Goal: Task Accomplishment & Management: Manage account settings

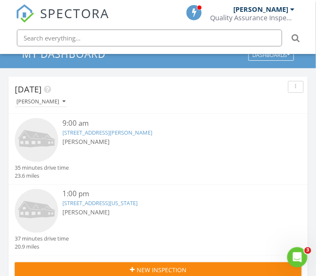
click at [122, 39] on input "text" at bounding box center [149, 38] width 265 height 17
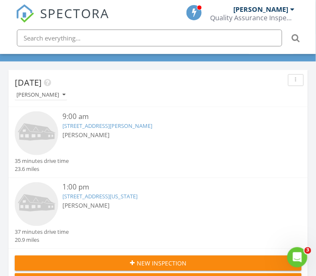
scroll to position [69, 0]
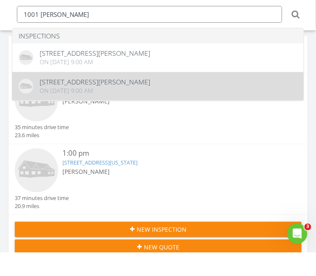
type input "1001 baugh"
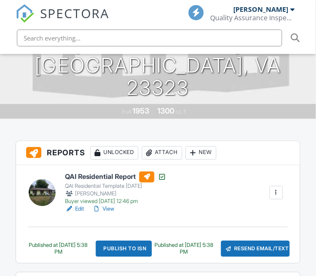
scroll to position [167, 0]
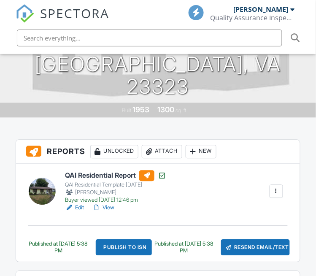
click at [280, 194] on div at bounding box center [276, 191] width 8 height 8
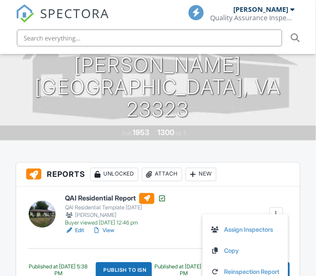
scroll to position [144, 0]
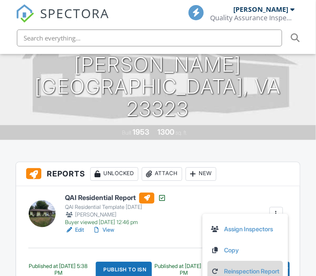
click at [261, 273] on link "Reinspection Report" at bounding box center [245, 271] width 69 height 9
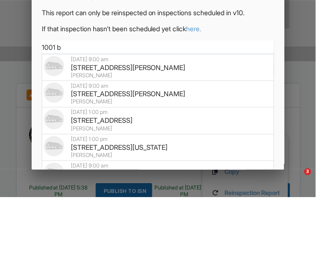
click at [92, 127] on input "1001 b" at bounding box center [158, 126] width 232 height 14
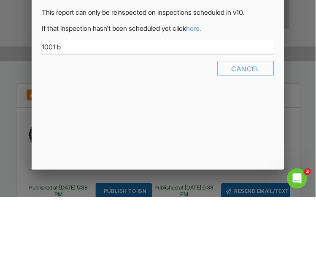
scroll to position [0, 0]
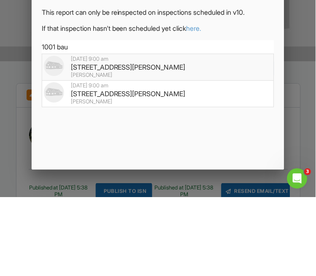
click at [170, 146] on div "1001 Baugher Ave, Chesapeake, VA 23323" at bounding box center [158, 145] width 228 height 9
type input "1001 Baugher Ave, Chesapeake, VA 23323"
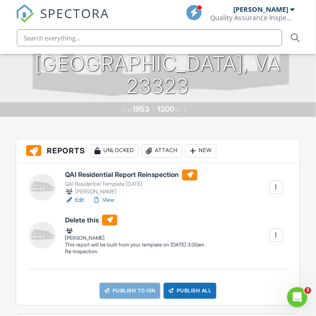
click at [278, 235] on div at bounding box center [276, 236] width 8 height 8
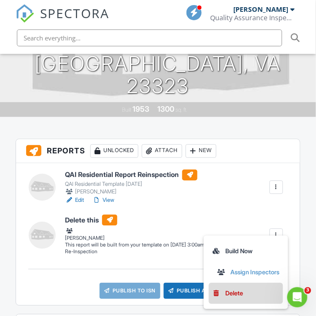
click at [238, 294] on div "Delete" at bounding box center [235, 293] width 18 height 9
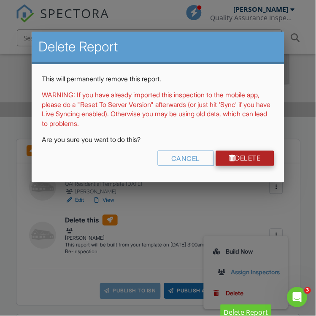
click at [261, 160] on link "Delete" at bounding box center [245, 158] width 59 height 15
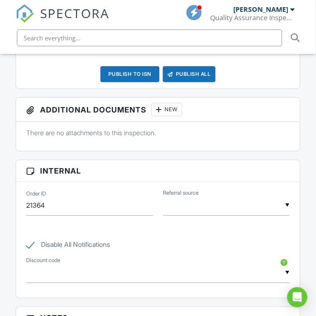
click at [238, 12] on div "[PERSON_NAME]" at bounding box center [261, 9] width 55 height 8
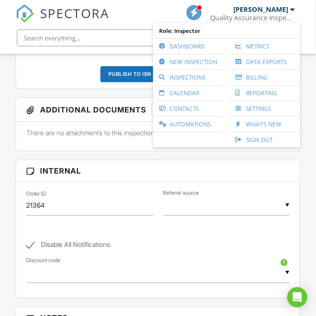
click at [233, 5] on div "[PERSON_NAME] Quality Assurance Inspections LLC." at bounding box center [253, 13] width 84 height 27
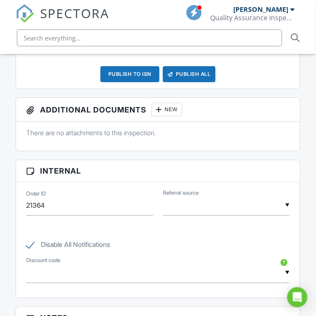
click at [232, 5] on div "[PERSON_NAME] Quality Assurance Inspections LLC." at bounding box center [253, 13] width 84 height 27
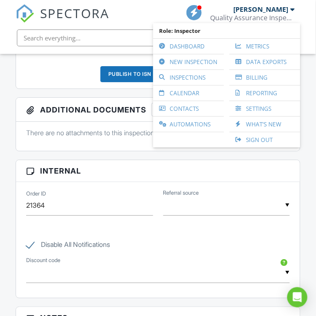
click at [237, 5] on div "[PERSON_NAME]" at bounding box center [261, 9] width 55 height 8
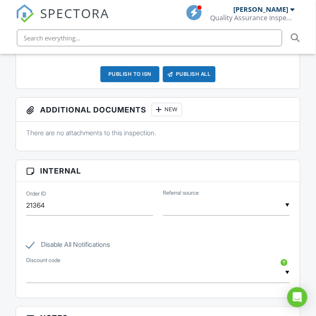
click at [238, 3] on div "[PERSON_NAME] Quality Assurance Inspections LLC." at bounding box center [253, 13] width 84 height 27
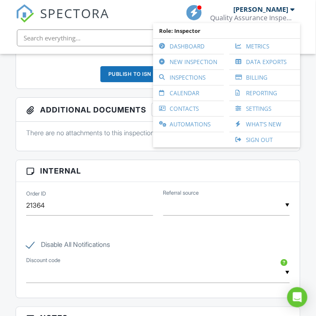
click at [236, 5] on div "[PERSON_NAME] Quality Assurance Inspections LLC." at bounding box center [253, 13] width 84 height 27
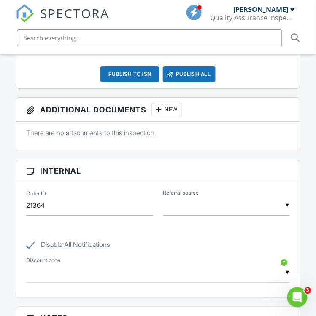
click at [240, 12] on div "[PERSON_NAME]" at bounding box center [261, 9] width 55 height 8
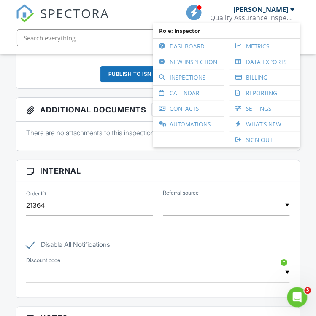
click at [240, 6] on div "[PERSON_NAME]" at bounding box center [261, 9] width 55 height 8
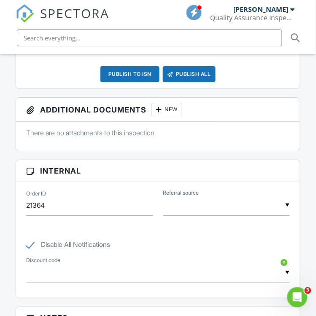
click at [237, 5] on div "[PERSON_NAME]" at bounding box center [261, 9] width 55 height 8
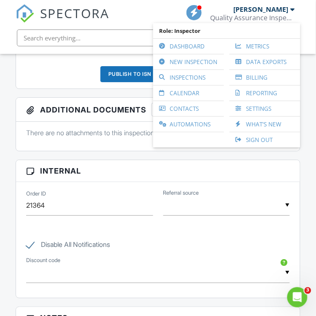
click at [238, 5] on div "[PERSON_NAME]" at bounding box center [261, 9] width 55 height 8
